Goal: Information Seeking & Learning: Learn about a topic

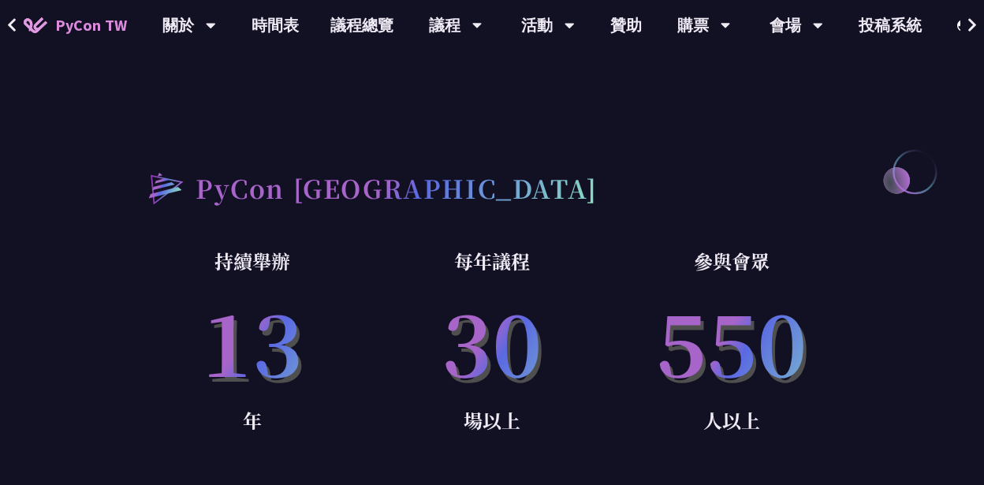
scroll to position [868, 0]
click at [271, 33] on link "時間表" at bounding box center [275, 25] width 79 height 50
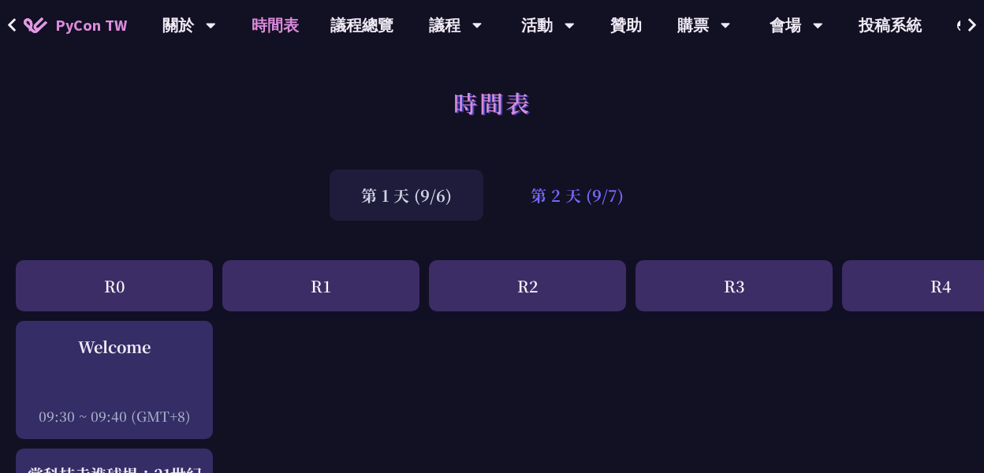
click at [566, 191] on div "第 2 天 (9/7)" at bounding box center [577, 195] width 156 height 51
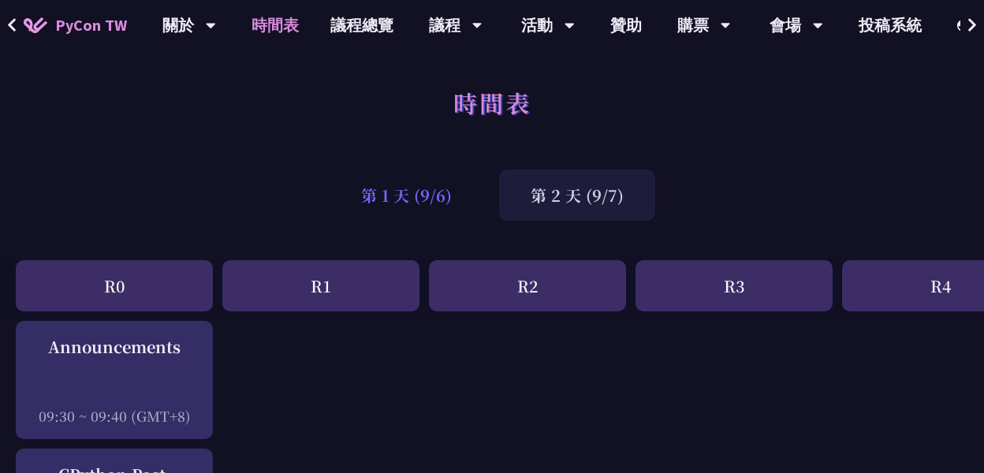
click at [428, 192] on div "第 1 天 (9/6)" at bounding box center [407, 195] width 154 height 51
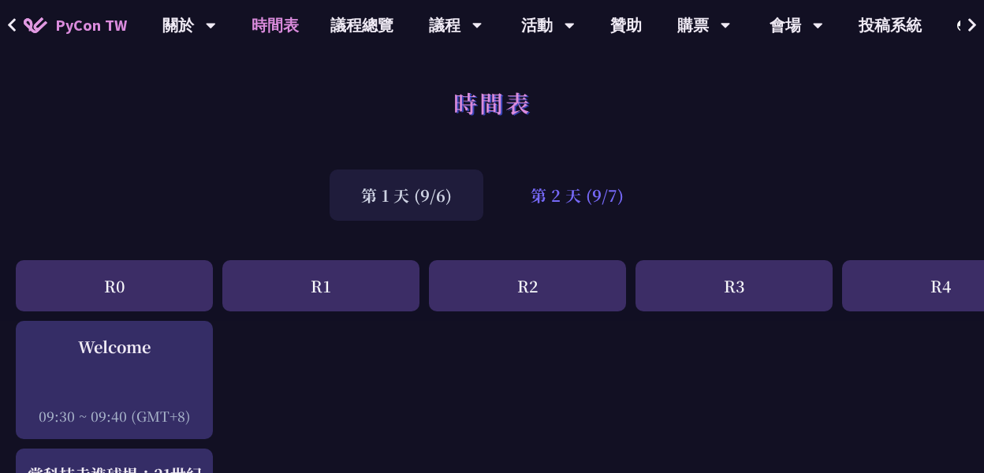
drag, startPoint x: 428, startPoint y: 192, endPoint x: 612, endPoint y: 208, distance: 185.3
click at [614, 209] on div "第 2 天 (9/7)" at bounding box center [577, 195] width 156 height 51
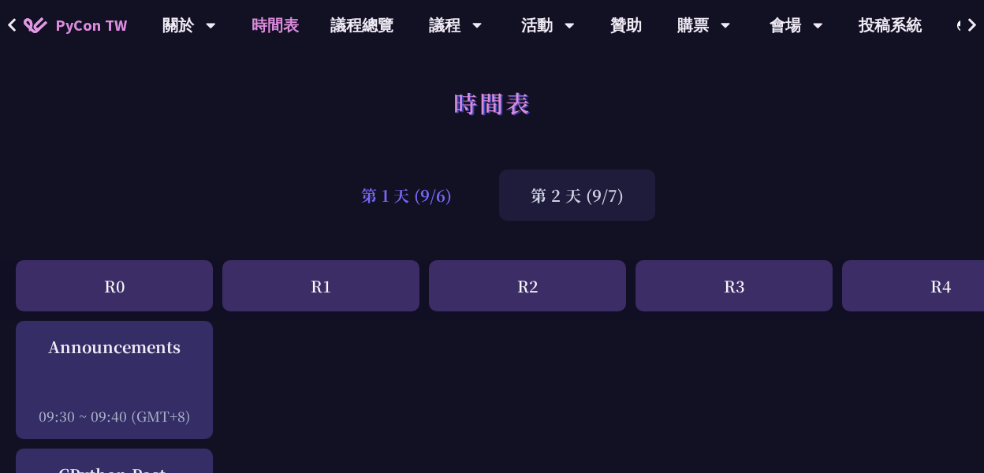
click at [435, 201] on div "第 1 天 (9/6)" at bounding box center [407, 195] width 154 height 51
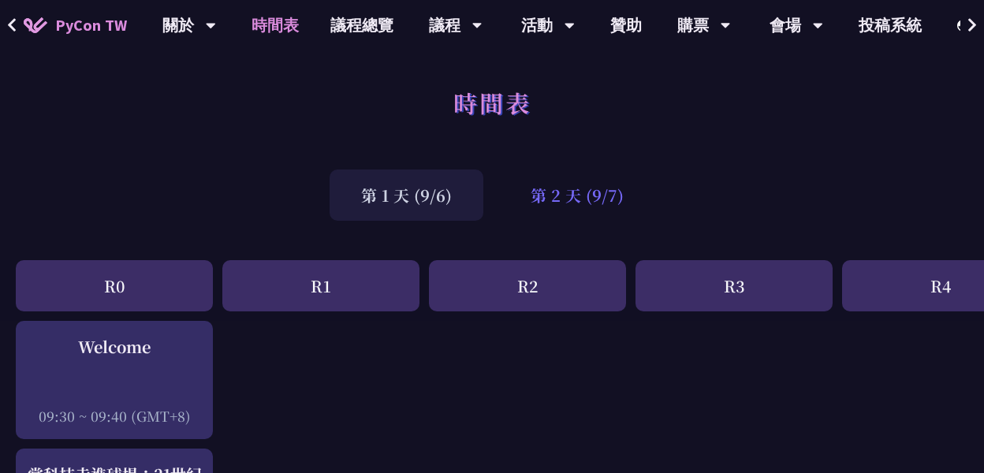
click at [557, 201] on div "第 2 天 (9/7)" at bounding box center [577, 195] width 156 height 51
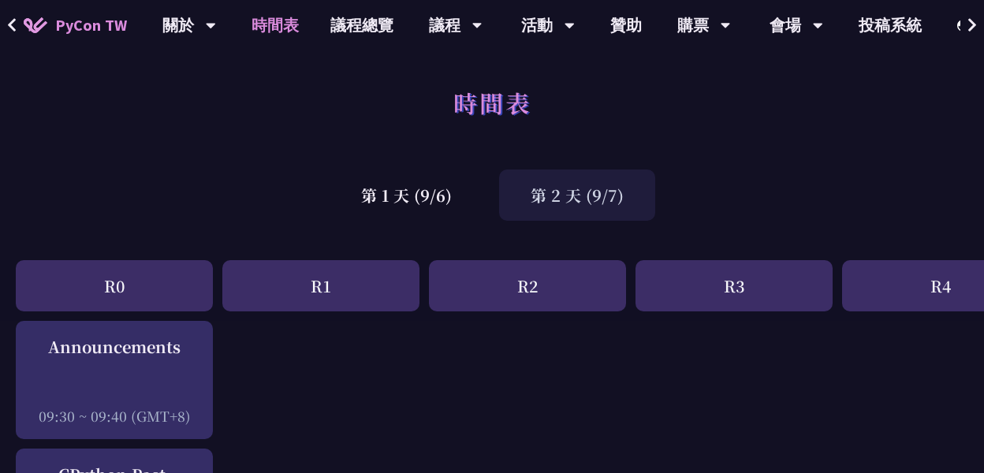
click at [663, 101] on div "時間表" at bounding box center [492, 120] width 984 height 83
drag, startPoint x: 443, startPoint y: 387, endPoint x: 436, endPoint y: 394, distance: 10.0
click at [364, 92] on div "時間表" at bounding box center [492, 120] width 984 height 83
